Goal: Find contact information: Find contact information

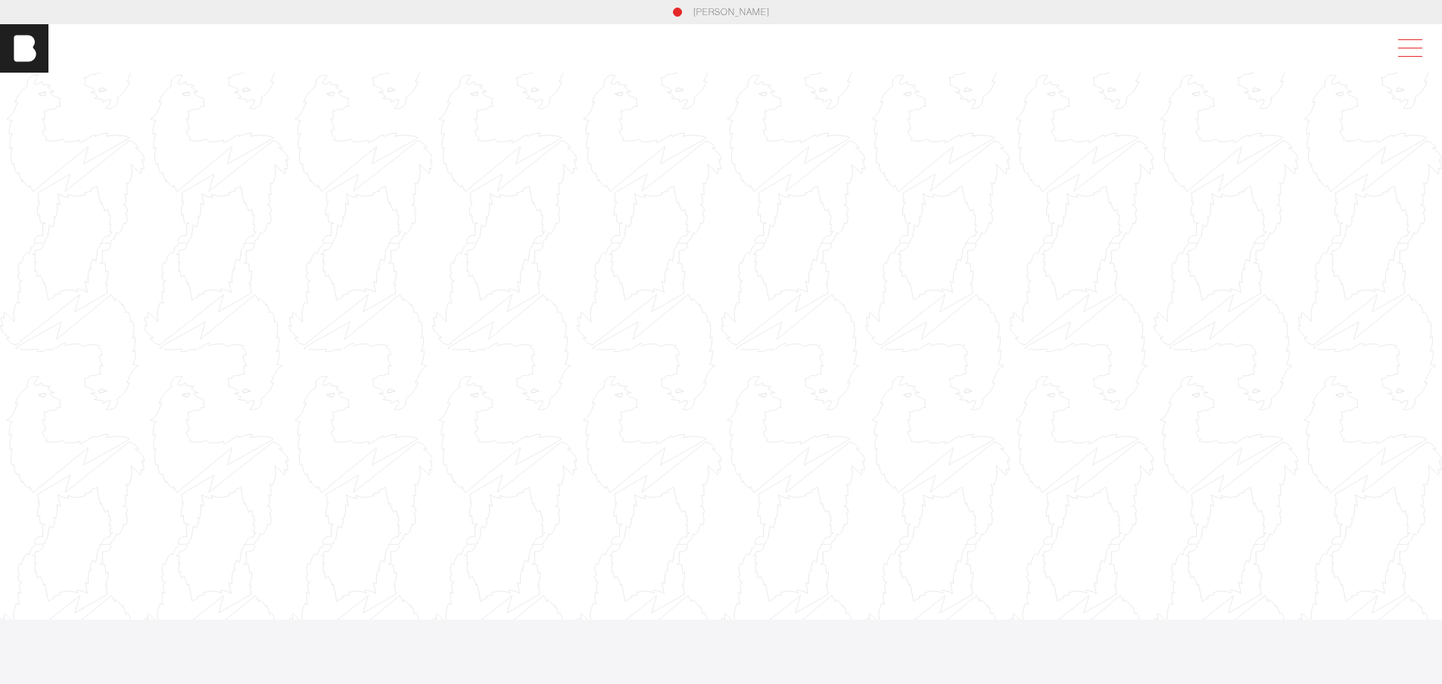
click at [1425, 50] on span at bounding box center [1407, 48] width 35 height 27
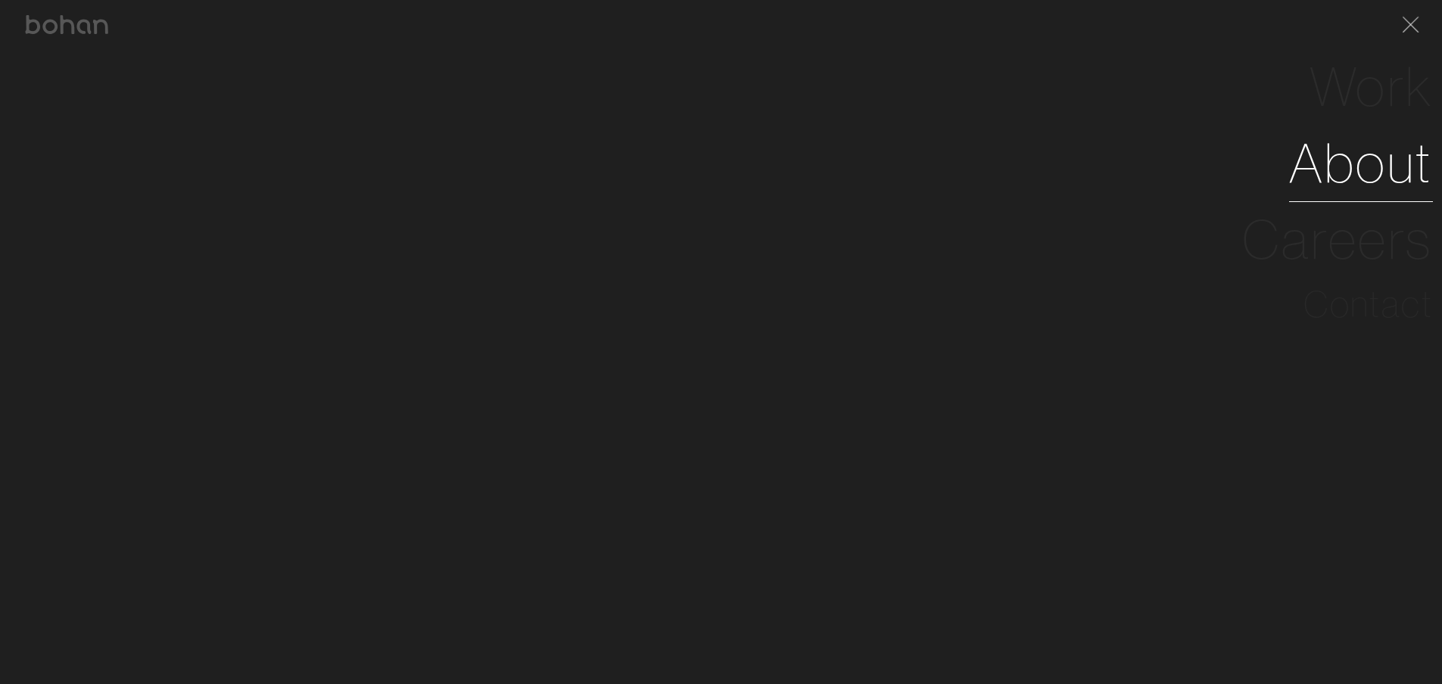
click at [1378, 182] on link "About" at bounding box center [1361, 163] width 144 height 76
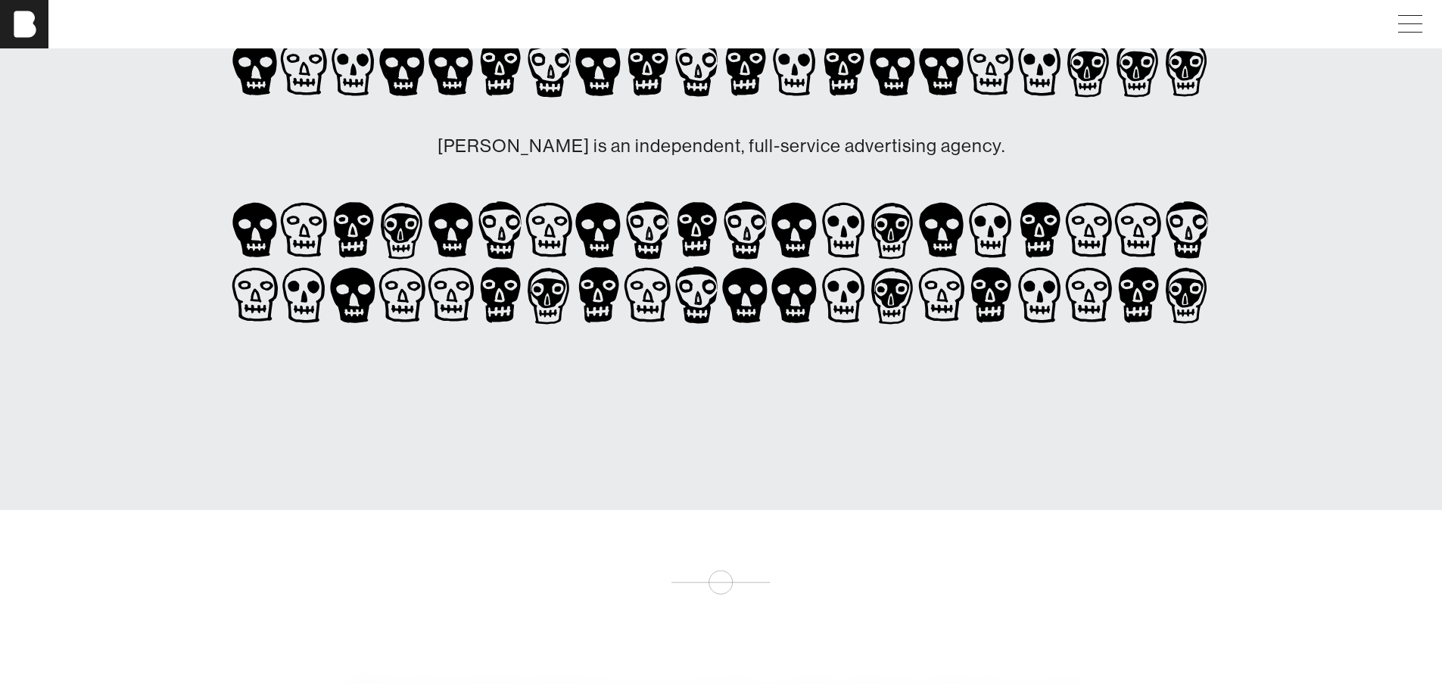
scroll to position [151, 0]
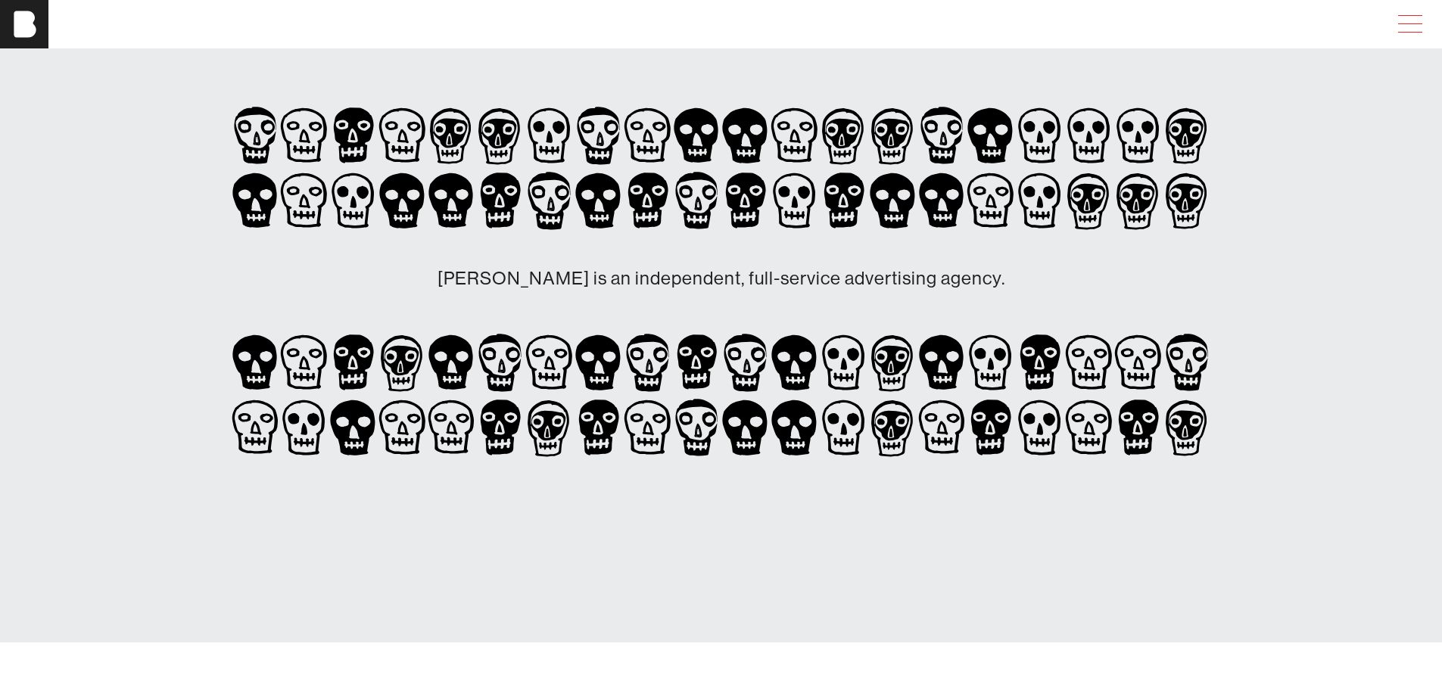
click at [1423, 23] on span at bounding box center [1410, 23] width 24 height 1
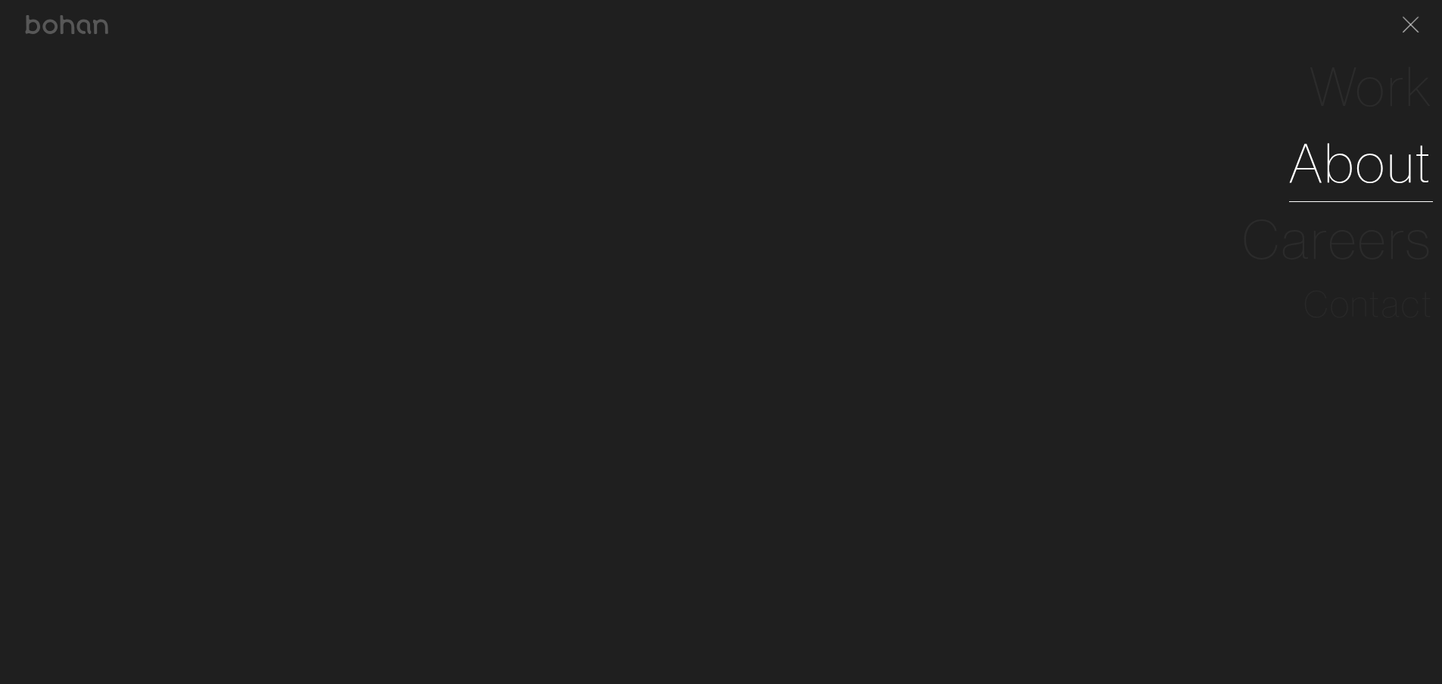
click at [1376, 168] on link "About" at bounding box center [1361, 163] width 144 height 76
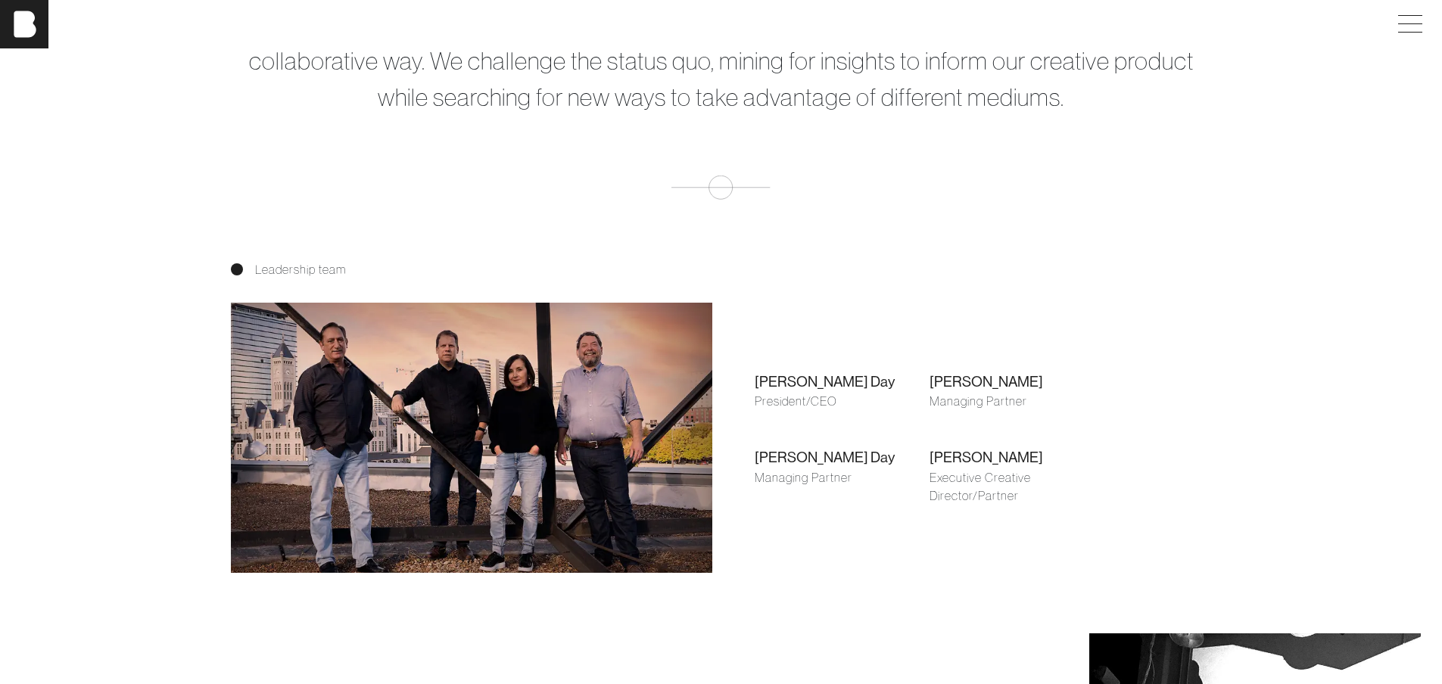
scroll to position [1060, 0]
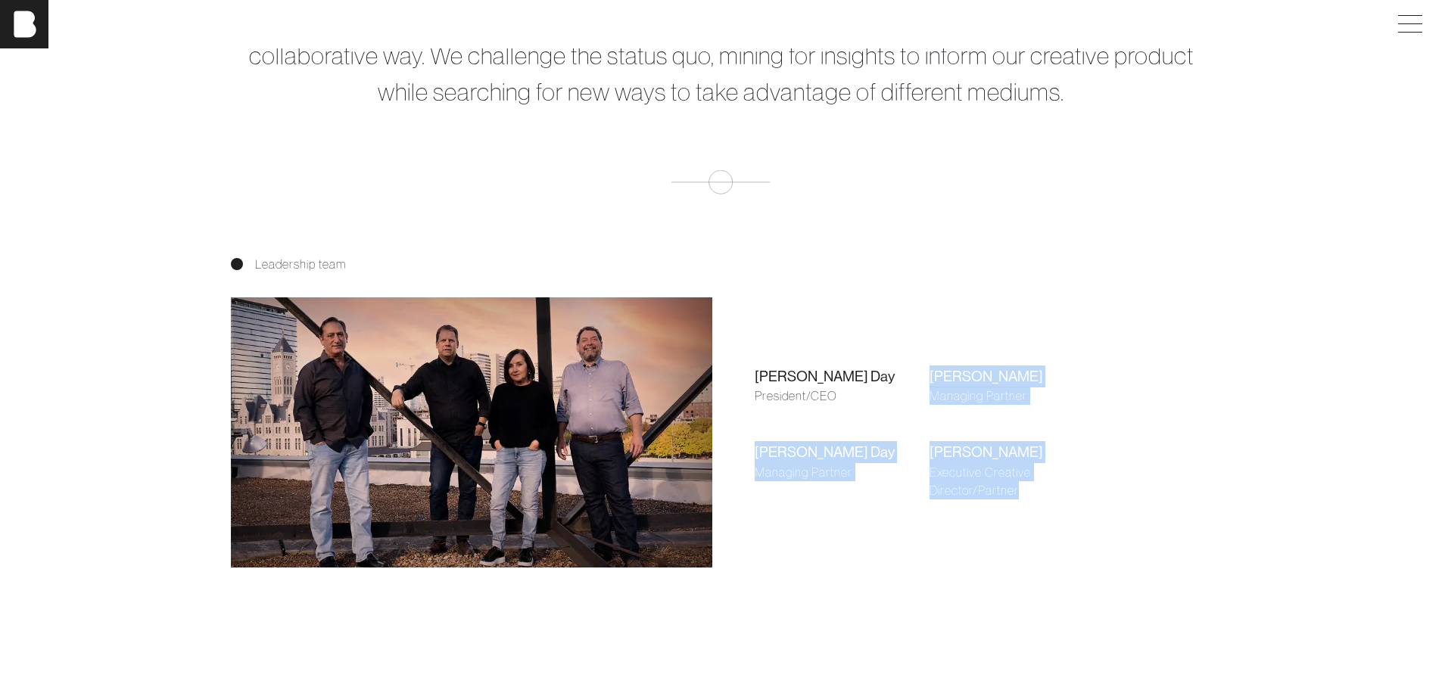
drag, startPoint x: 933, startPoint y: 378, endPoint x: 1018, endPoint y: 500, distance: 149.1
click at [1018, 500] on div "[PERSON_NAME] Day President/CEO [PERSON_NAME] Managing Partner [PERSON_NAME] Ma…" at bounding box center [930, 433] width 398 height 220
copy div "[PERSON_NAME] Managing Partner [PERSON_NAME] Managing Partner [PERSON_NAME] Exe…"
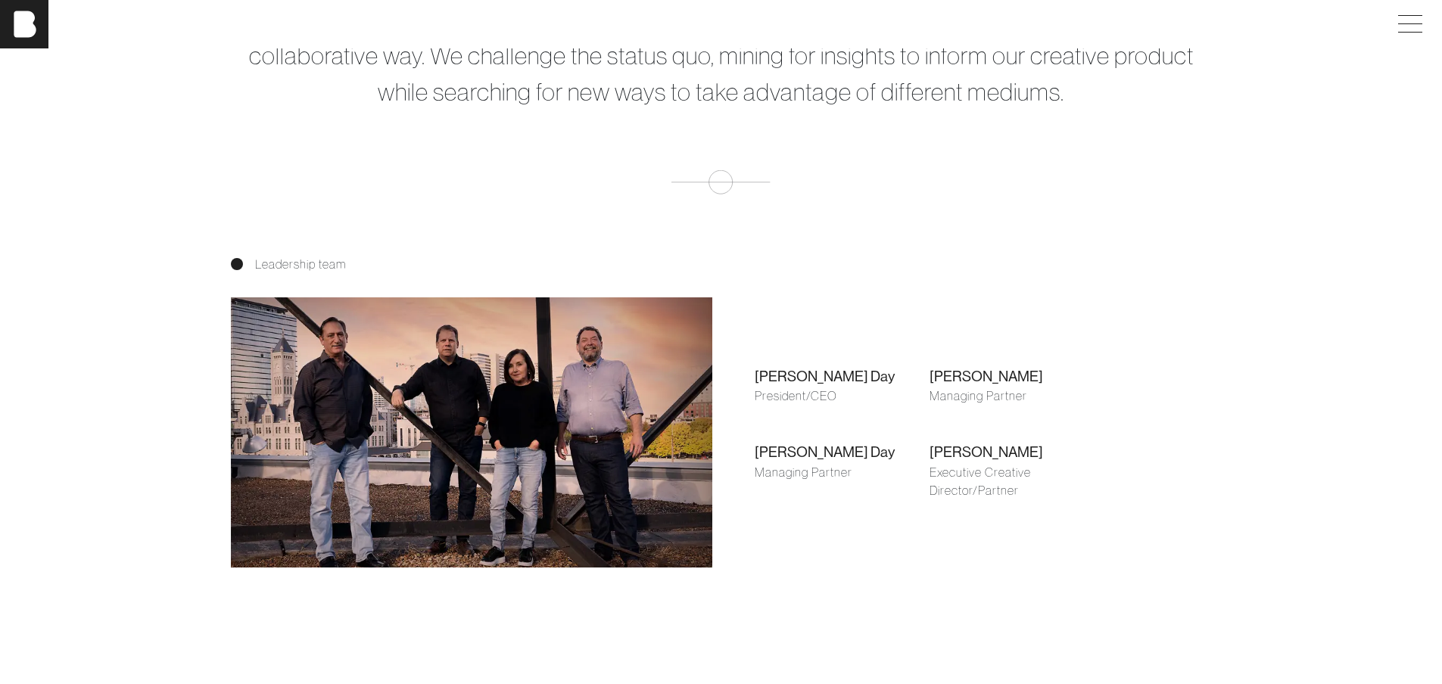
click at [886, 411] on div "[PERSON_NAME] Day President/CEO [PERSON_NAME] Managing Partner [PERSON_NAME] Ma…" at bounding box center [930, 433] width 398 height 220
drag, startPoint x: 753, startPoint y: 367, endPoint x: 834, endPoint y: 397, distance: 86.2
click at [834, 397] on div "[PERSON_NAME] Day President/CEO [PERSON_NAME] Managing Partner [PERSON_NAME] Ma…" at bounding box center [930, 433] width 398 height 220
copy div "[PERSON_NAME] President/CEO"
